Goal: Communication & Community: Connect with others

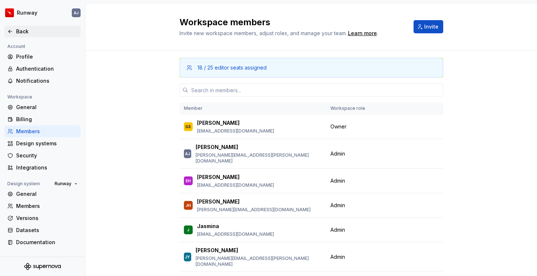
scroll to position [321, 0]
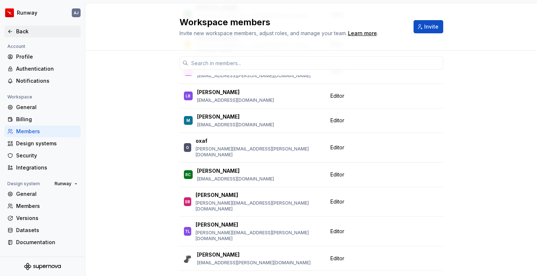
click at [20, 33] on div "Back" at bounding box center [46, 31] width 61 height 7
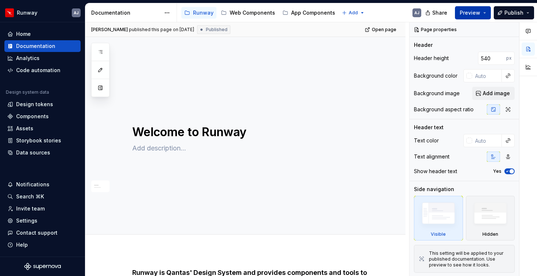
click at [475, 12] on span "Preview" at bounding box center [469, 12] width 20 height 7
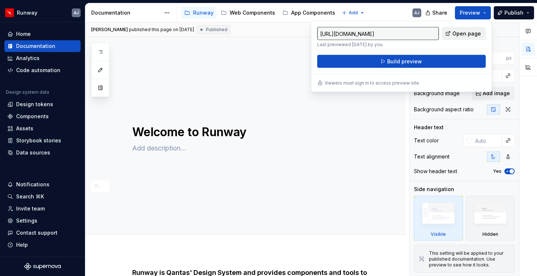
click at [459, 34] on span "Open page" at bounding box center [466, 33] width 29 height 7
click at [41, 12] on html "Runway AJ Home Documentation Analytics Code automation Design system data Desig…" at bounding box center [268, 138] width 537 height 276
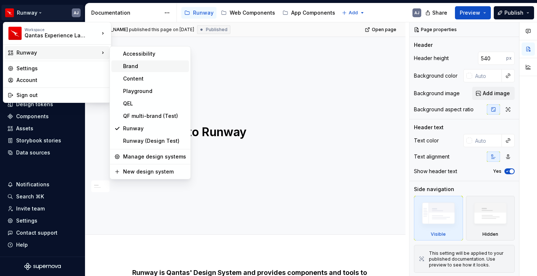
click at [142, 67] on div "Brand" at bounding box center [154, 66] width 63 height 7
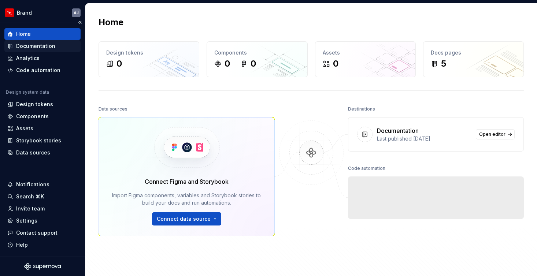
click at [43, 45] on div "Documentation" at bounding box center [35, 45] width 39 height 7
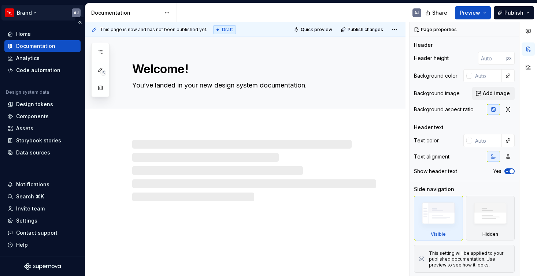
click at [36, 11] on html "Brand AJ Home Documentation Analytics Code automation Design system data Design…" at bounding box center [268, 138] width 537 height 276
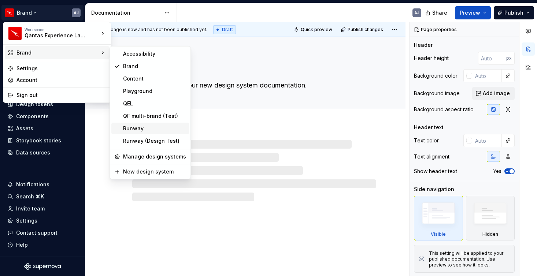
click at [137, 128] on div "Runway" at bounding box center [154, 128] width 63 height 7
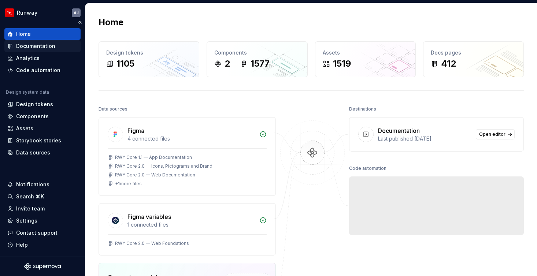
click at [35, 44] on div "Documentation" at bounding box center [35, 45] width 39 height 7
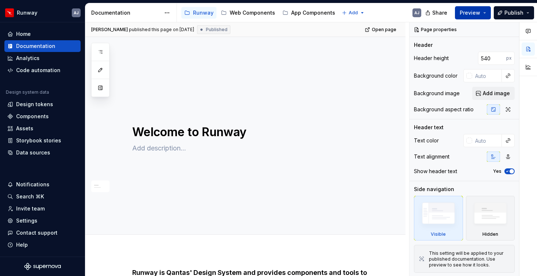
click at [471, 11] on span "Preview" at bounding box center [469, 12] width 20 height 7
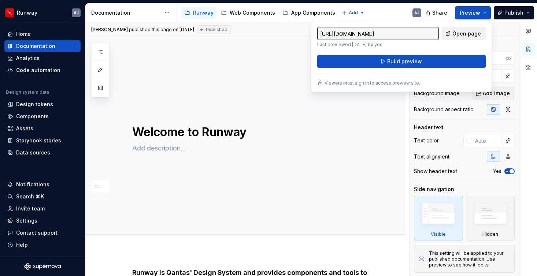
click at [462, 33] on span "Open page" at bounding box center [466, 33] width 29 height 7
click at [33, 210] on div "Invite team" at bounding box center [30, 208] width 29 height 7
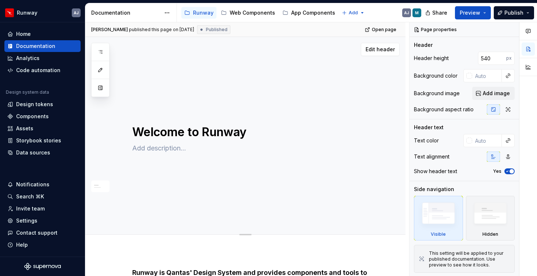
type textarea "*"
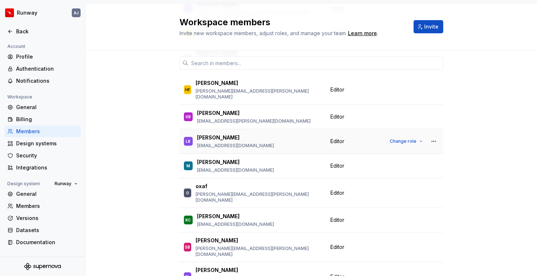
scroll to position [272, 0]
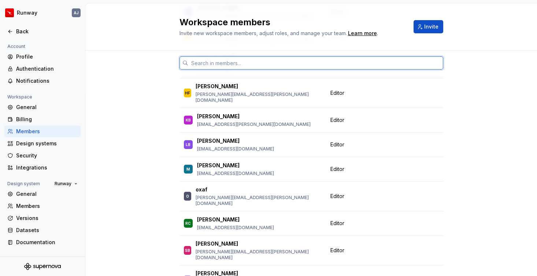
click at [224, 62] on input "text" at bounding box center [315, 62] width 255 height 13
type input "s"
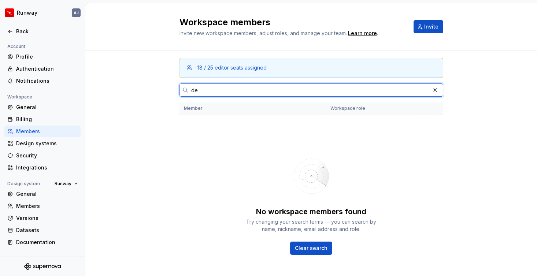
type input "d"
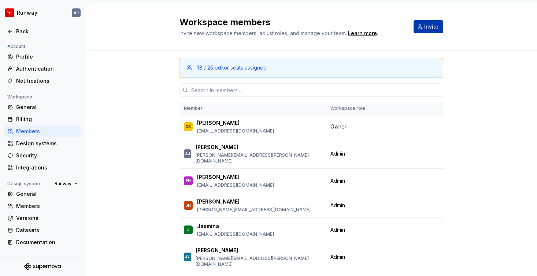
click at [426, 29] on span "Invite" at bounding box center [431, 26] width 14 height 7
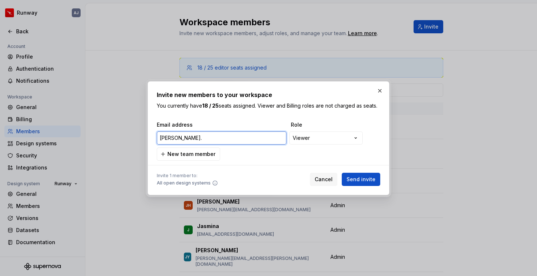
click at [195, 140] on input "[PERSON_NAME]." at bounding box center [222, 137] width 130 height 13
paste input "[PERSON_NAME][EMAIL_ADDRESS][DOMAIN_NAME]"
type input "[PERSON_NAME][EMAIL_ADDRESS][PERSON_NAME][DOMAIN_NAME]"
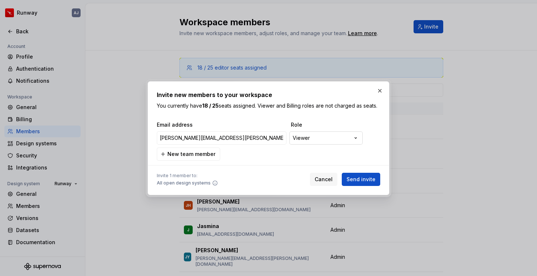
click at [330, 144] on div "**********" at bounding box center [268, 138] width 537 height 276
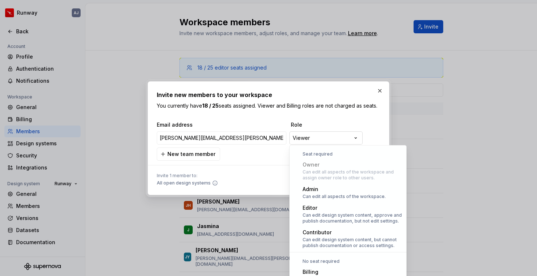
scroll to position [20, 0]
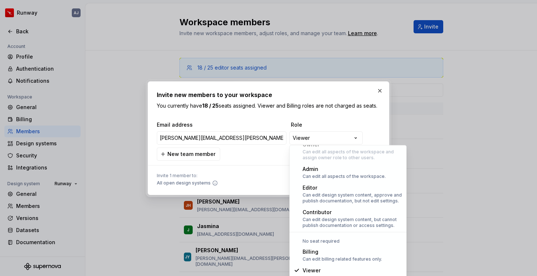
select select "**********"
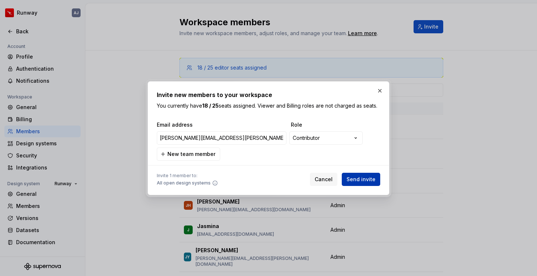
click at [357, 177] on span "Send invite" at bounding box center [360, 179] width 29 height 7
